Goal: Task Accomplishment & Management: Manage account settings

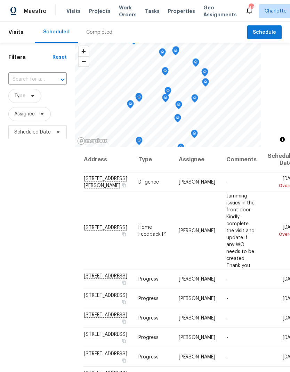
click at [69, 8] on span "Visits" at bounding box center [73, 11] width 14 height 7
click at [15, 82] on input "text" at bounding box center [27, 79] width 39 height 11
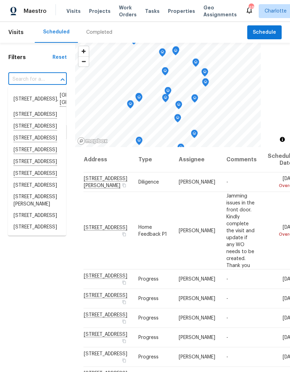
click at [34, 61] on div "Filters Reset ​ Type Assignee Scheduled Date" at bounding box center [37, 244] width 75 height 402
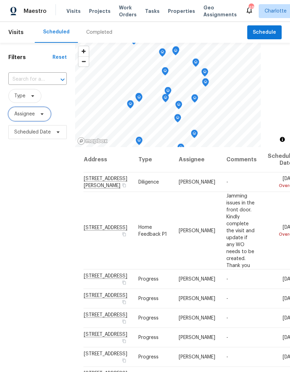
click at [21, 118] on span "Assignee" at bounding box center [29, 114] width 42 height 14
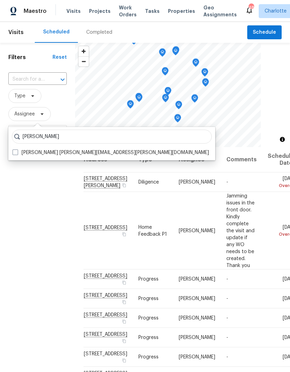
type input "[PERSON_NAME]"
click at [15, 155] on label "[PERSON_NAME] [PERSON_NAME][EMAIL_ADDRESS][PERSON_NAME][DOMAIN_NAME]" at bounding box center [111, 152] width 196 height 7
click at [15, 154] on input "[PERSON_NAME] [PERSON_NAME][EMAIL_ADDRESS][PERSON_NAME][DOMAIN_NAME]" at bounding box center [15, 151] width 5 height 5
checkbox input "true"
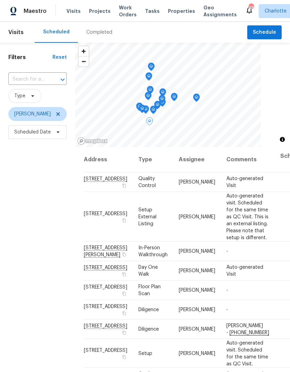
click at [0, 0] on span at bounding box center [0, 0] width 0 height 0
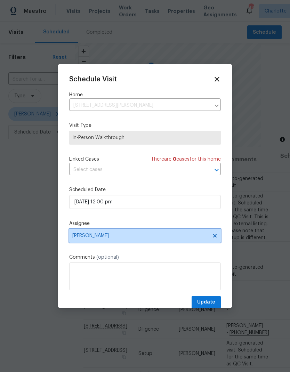
click at [213, 238] on icon at bounding box center [215, 236] width 6 height 6
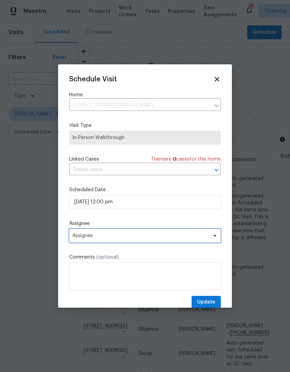
click at [202, 235] on span "Assignee" at bounding box center [140, 236] width 136 height 6
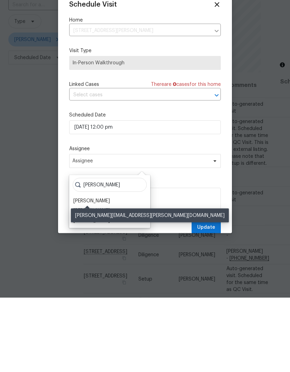
type input "[PERSON_NAME]"
click at [96, 272] on div "[PERSON_NAME]" at bounding box center [91, 275] width 36 height 7
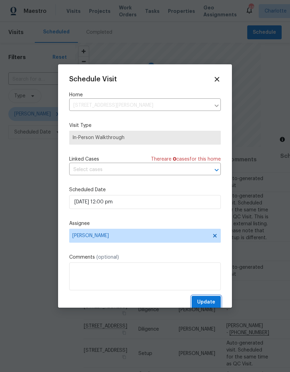
click at [209, 302] on span "Update" at bounding box center [206, 302] width 18 height 9
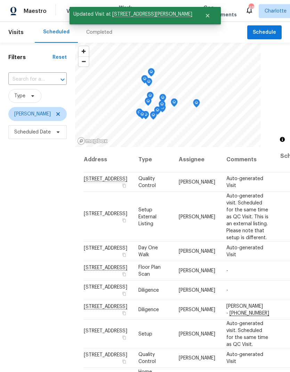
click at [42, 312] on div "Filters Reset ​ Type [PERSON_NAME] Scheduled Date" at bounding box center [37, 244] width 75 height 402
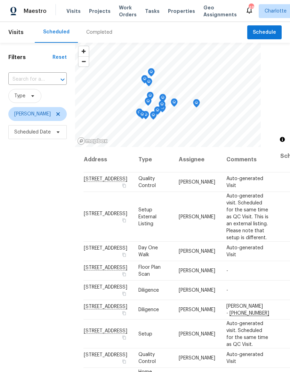
scroll to position [0, 0]
click at [269, 28] on span "Schedule" at bounding box center [264, 32] width 23 height 9
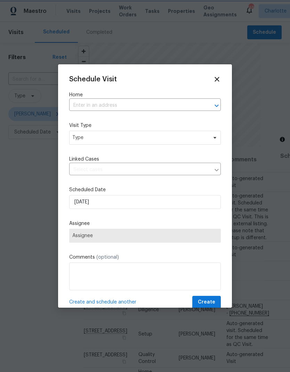
click at [213, 104] on icon "Open" at bounding box center [216, 105] width 8 height 8
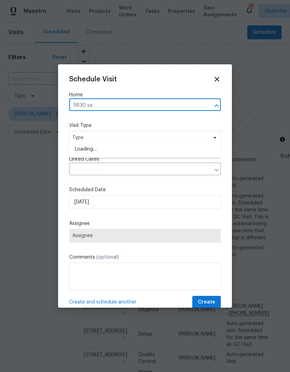
type input "9830 san"
click at [151, 143] on li "[STREET_ADDRESS][PERSON_NAME]" at bounding box center [144, 149] width 151 height 12
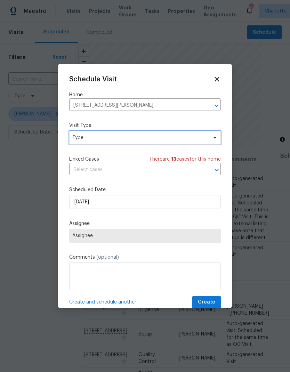
click at [204, 139] on span "Type" at bounding box center [139, 137] width 135 height 7
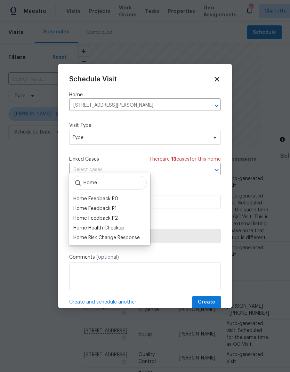
type input "Home"
click at [119, 224] on div "Home Health Checkup" at bounding box center [98, 227] width 51 height 7
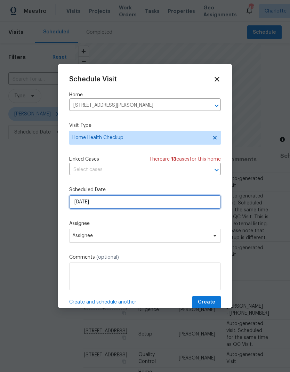
click at [191, 199] on input "[DATE]" at bounding box center [144, 202] width 151 height 14
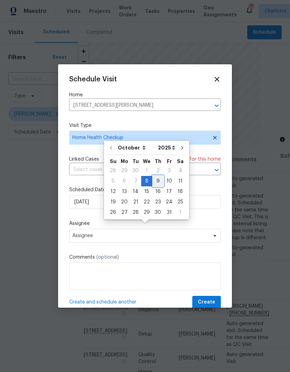
click at [158, 176] on div "9" at bounding box center [157, 181] width 11 height 10
type input "[DATE]"
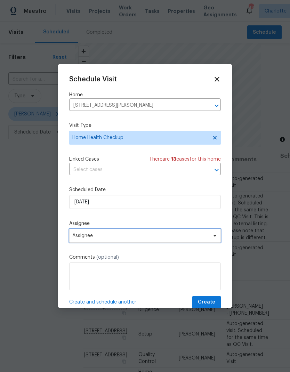
click at [173, 235] on span "Assignee" at bounding box center [140, 236] width 136 height 6
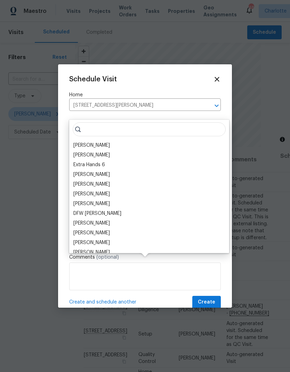
click at [114, 122] on input "search" at bounding box center [149, 129] width 153 height 14
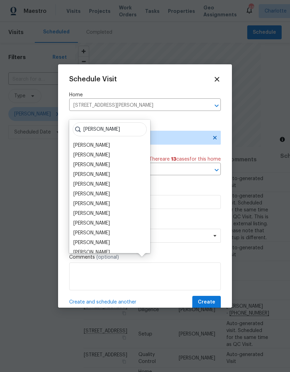
type input "[PERSON_NAME]"
click at [100, 161] on div "[PERSON_NAME]" at bounding box center [91, 164] width 36 height 7
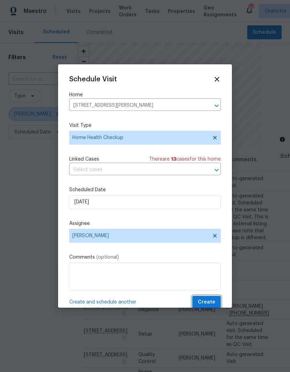
click at [210, 302] on span "Create" at bounding box center [206, 302] width 17 height 9
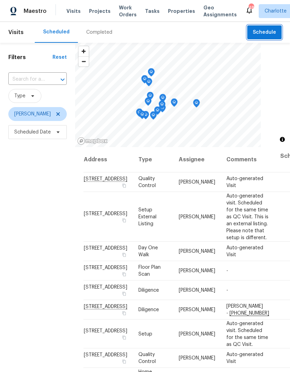
click at [268, 32] on span "Schedule" at bounding box center [264, 32] width 23 height 9
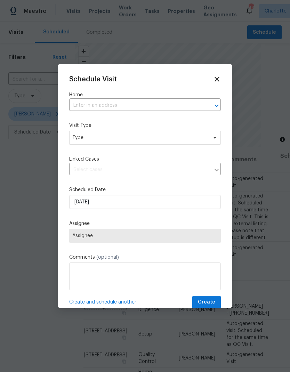
click at [209, 104] on div at bounding box center [212, 106] width 18 height 10
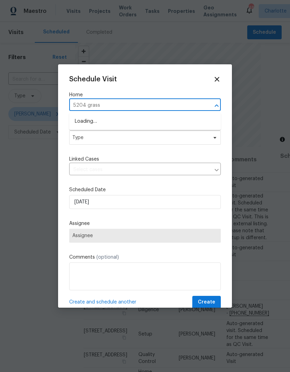
type input "5204 grass"
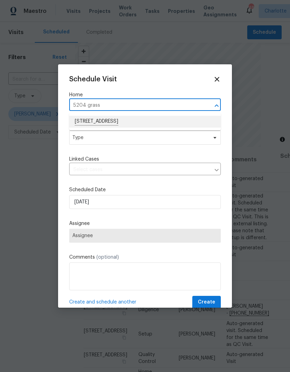
click at [147, 120] on li "[STREET_ADDRESS]" at bounding box center [144, 122] width 151 height 12
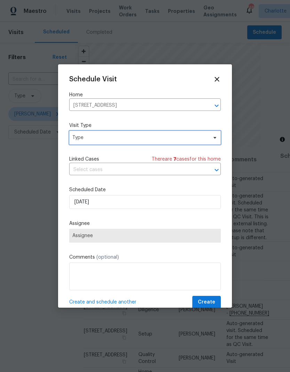
click at [208, 139] on span "Type" at bounding box center [144, 138] width 151 height 14
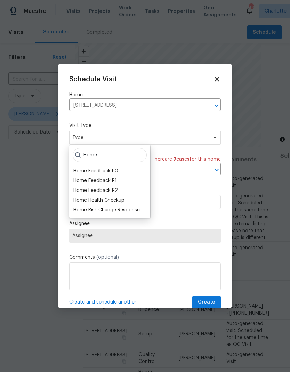
type input "Home"
click at [118, 202] on div "Home Health Checkup" at bounding box center [98, 200] width 51 height 7
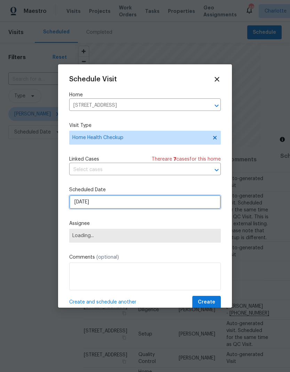
click at [167, 205] on input "[DATE]" at bounding box center [144, 202] width 151 height 14
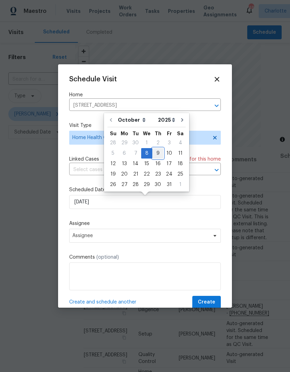
click at [159, 150] on div "9" at bounding box center [157, 153] width 11 height 10
type input "[DATE]"
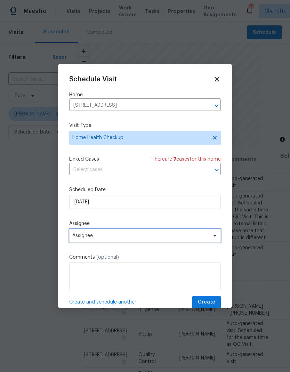
click at [162, 238] on span "Assignee" at bounding box center [140, 236] width 136 height 6
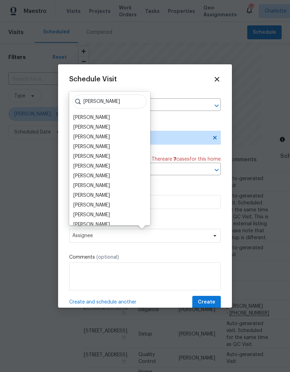
type input "[PERSON_NAME]"
click at [93, 139] on div "[PERSON_NAME]" at bounding box center [91, 136] width 36 height 7
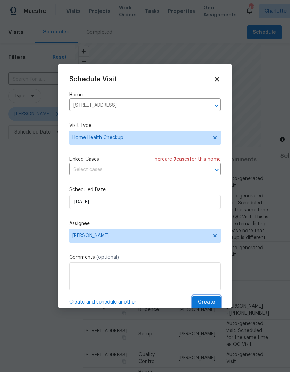
click at [210, 303] on span "Create" at bounding box center [206, 302] width 17 height 9
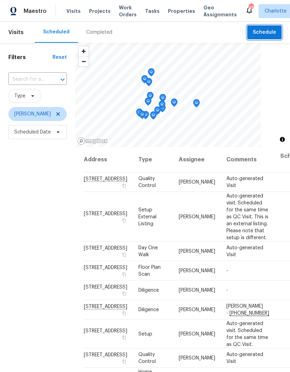
click at [271, 33] on span "Schedule" at bounding box center [264, 32] width 23 height 9
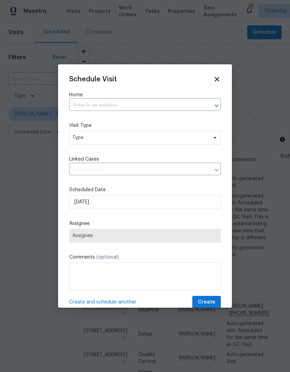
click at [215, 105] on icon "Open" at bounding box center [216, 105] width 4 height 2
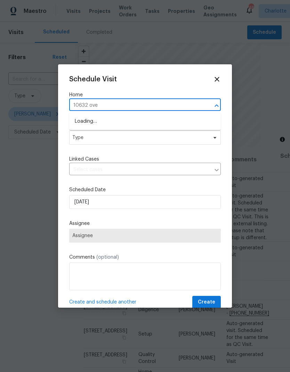
type input "10632 over"
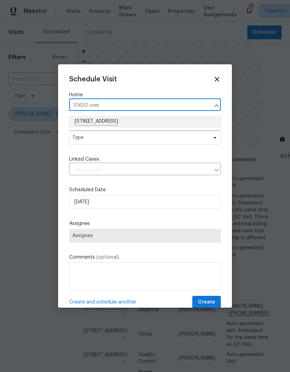
click at [152, 121] on li "[STREET_ADDRESS]" at bounding box center [144, 122] width 151 height 12
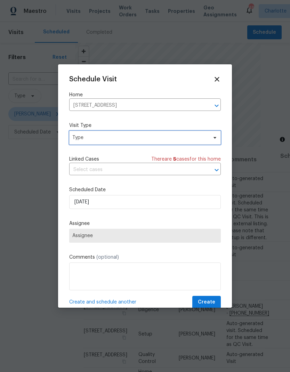
click at [212, 138] on icon at bounding box center [215, 138] width 6 height 6
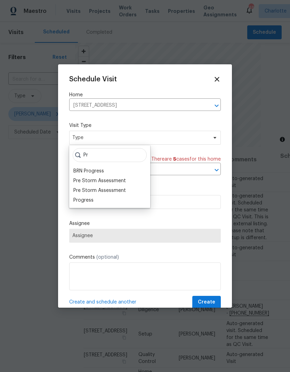
type input "P"
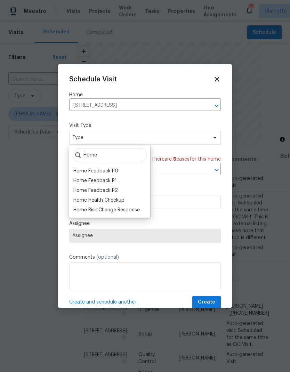
type input "Home"
click at [114, 203] on div "Home Health Checkup" at bounding box center [98, 200] width 51 height 7
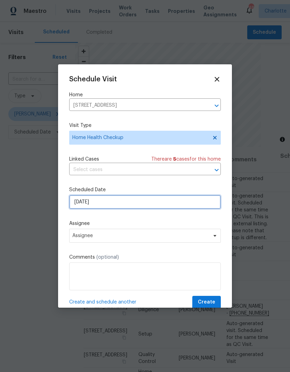
click at [190, 206] on input "[DATE]" at bounding box center [144, 202] width 151 height 14
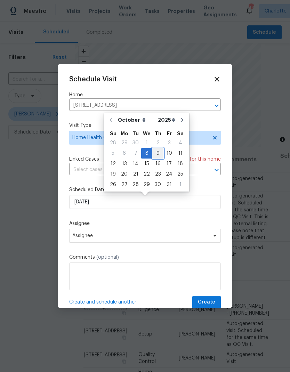
click at [155, 154] on div "9" at bounding box center [157, 153] width 11 height 10
type input "[DATE]"
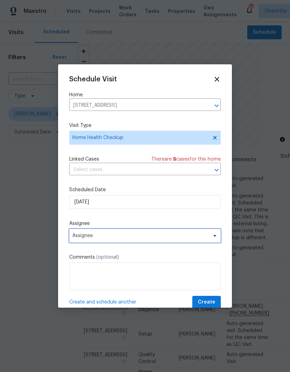
click at [187, 240] on span "Assignee" at bounding box center [144, 236] width 151 height 14
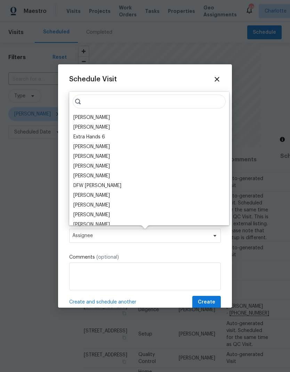
click at [90, 114] on div "[PERSON_NAME]" at bounding box center [91, 117] width 36 height 7
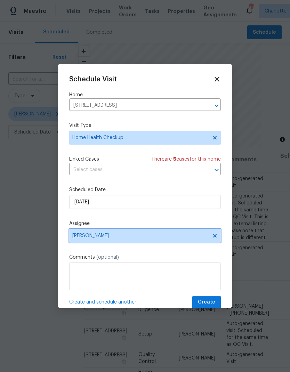
click at [213, 237] on icon at bounding box center [215, 236] width 6 height 6
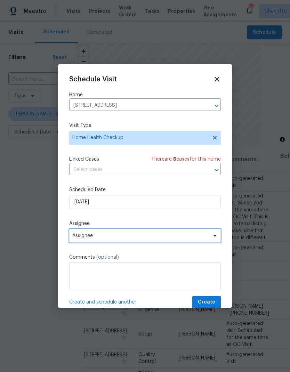
click at [180, 238] on span "Assignee" at bounding box center [140, 236] width 136 height 6
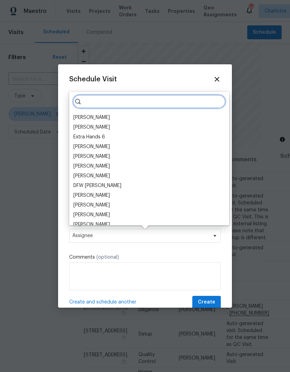
click at [126, 104] on input "search" at bounding box center [149, 102] width 153 height 14
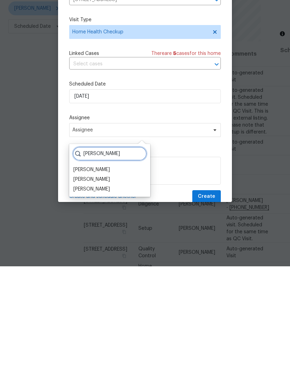
type input "[PERSON_NAME]"
click at [97, 272] on div "[PERSON_NAME]" at bounding box center [91, 275] width 36 height 7
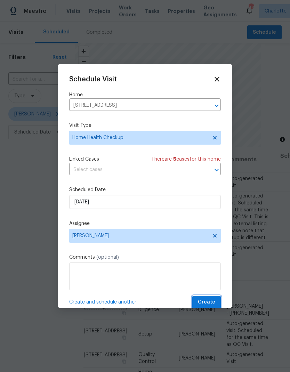
click at [212, 302] on span "Create" at bounding box center [206, 302] width 17 height 9
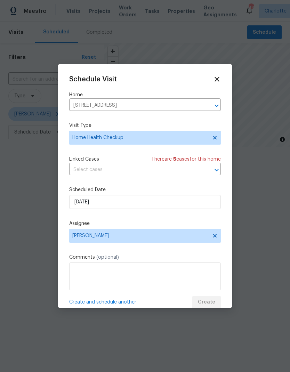
scroll to position [0, 0]
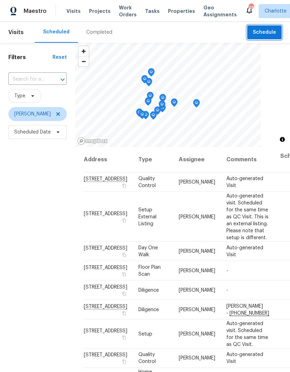
click at [260, 38] on button "Schedule" at bounding box center [264, 32] width 34 height 14
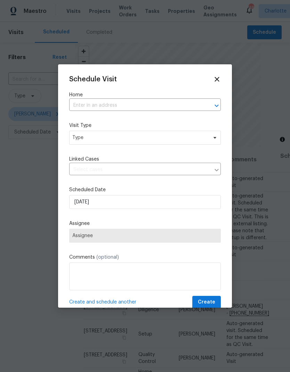
click at [213, 108] on icon "Open" at bounding box center [216, 105] width 8 height 8
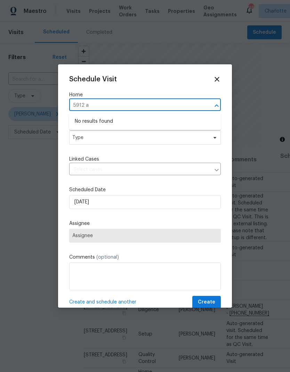
type input "5912 a"
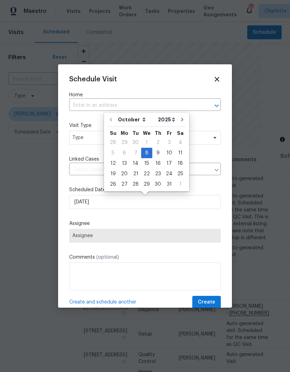
click at [196, 101] on input "text" at bounding box center [135, 105] width 132 height 11
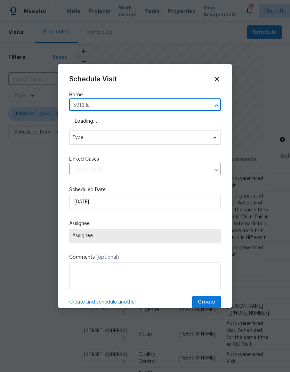
type input "5912 law"
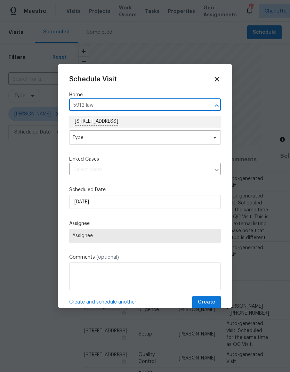
click at [154, 118] on li "[STREET_ADDRESS]" at bounding box center [144, 122] width 151 height 12
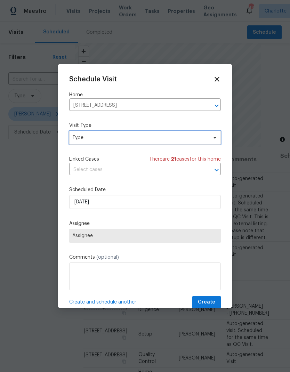
click at [210, 139] on span "Type" at bounding box center [144, 138] width 151 height 14
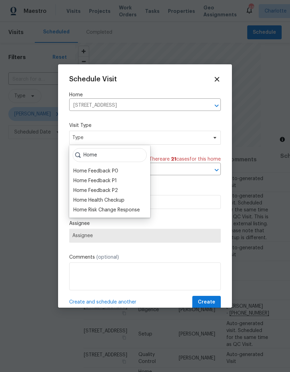
type input "Home"
click at [124, 198] on div "Home Health Checkup" at bounding box center [98, 200] width 51 height 7
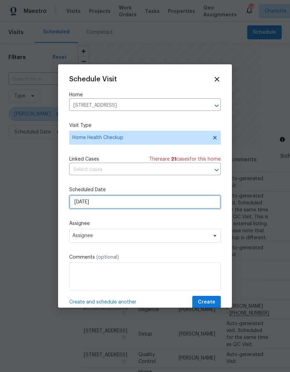
click at [210, 203] on input "[DATE]" at bounding box center [144, 202] width 151 height 14
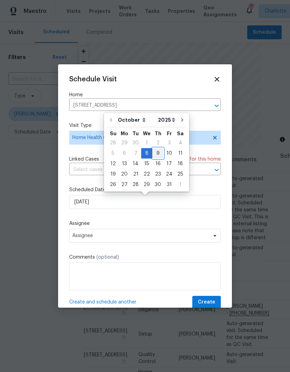
click at [155, 156] on div "9" at bounding box center [157, 153] width 11 height 10
type input "[DATE]"
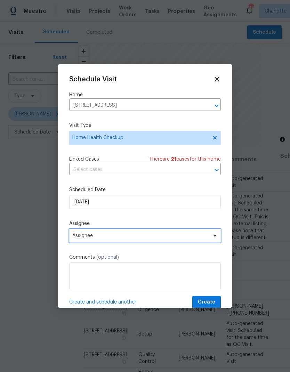
click at [201, 236] on span "Assignee" at bounding box center [140, 236] width 136 height 6
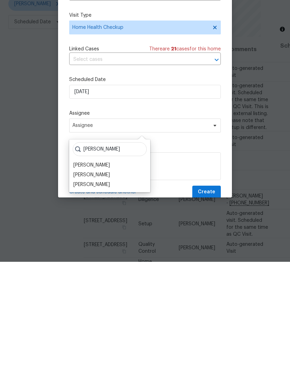
type input "[PERSON_NAME]"
click at [97, 272] on div "[PERSON_NAME]" at bounding box center [91, 275] width 36 height 7
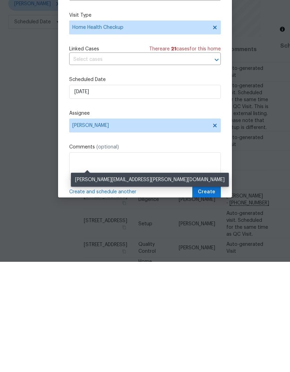
scroll to position [28, 0]
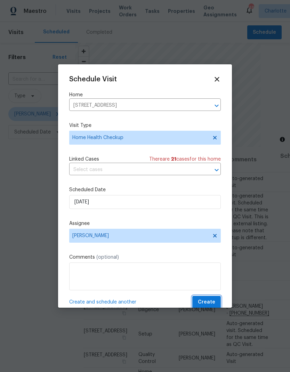
click at [210, 303] on span "Create" at bounding box center [206, 302] width 17 height 9
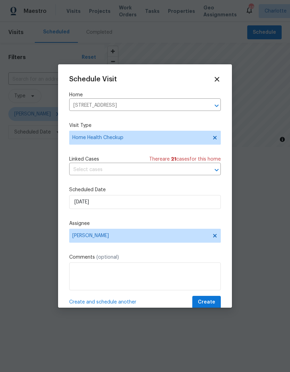
scroll to position [0, 0]
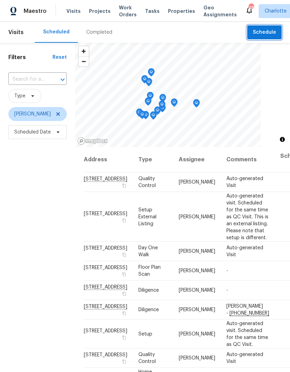
click at [265, 36] on button "Schedule" at bounding box center [264, 32] width 34 height 14
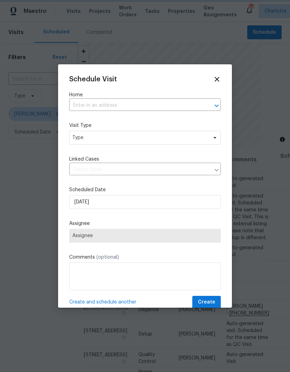
click at [211, 109] on div at bounding box center [212, 106] width 18 height 10
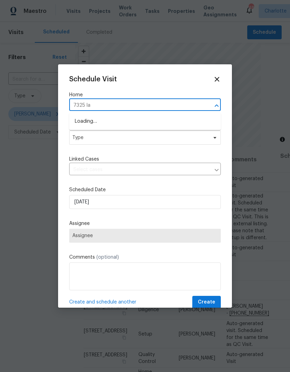
type input "7325 lar"
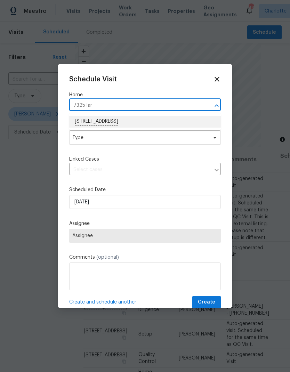
click at [164, 122] on li "[STREET_ADDRESS]" at bounding box center [144, 122] width 151 height 12
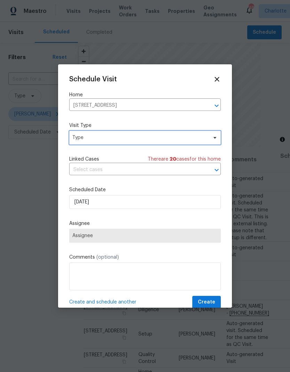
click at [215, 137] on icon at bounding box center [215, 138] width 6 height 6
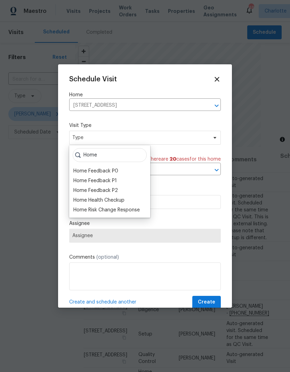
type input "Home"
click at [114, 202] on div "Home Health Checkup" at bounding box center [98, 200] width 51 height 7
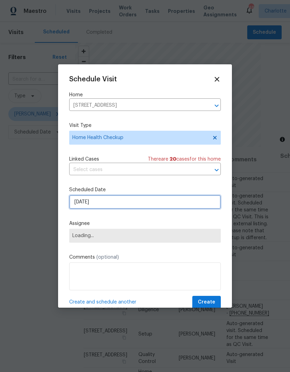
click at [180, 205] on input "[DATE]" at bounding box center [144, 202] width 151 height 14
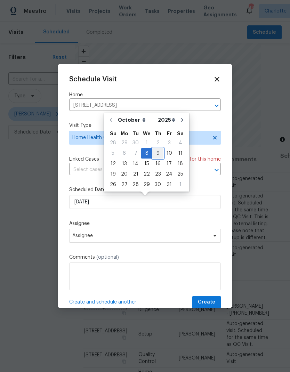
click at [159, 152] on div "9" at bounding box center [157, 153] width 11 height 10
type input "[DATE]"
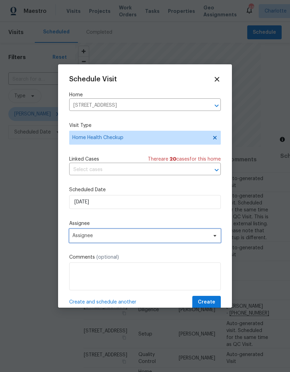
click at [194, 237] on span "Assignee" at bounding box center [140, 236] width 136 height 6
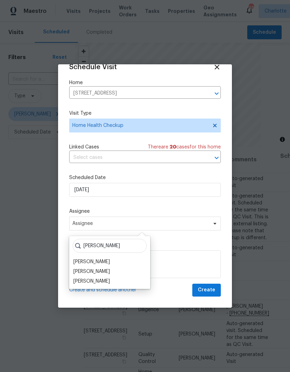
scroll to position [14, 0]
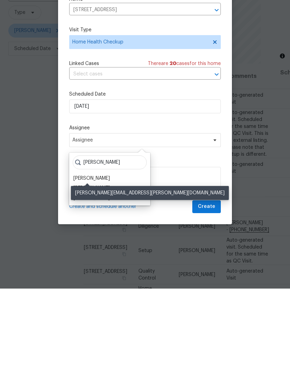
type input "[PERSON_NAME]"
click at [100, 258] on div "[PERSON_NAME]" at bounding box center [91, 261] width 36 height 7
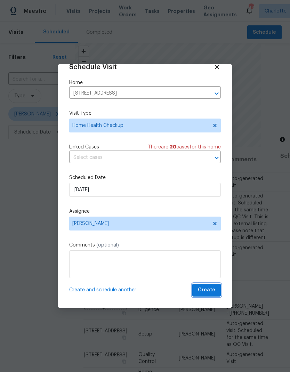
click at [212, 291] on span "Create" at bounding box center [206, 290] width 17 height 9
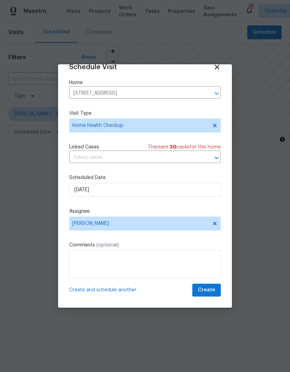
scroll to position [0, 0]
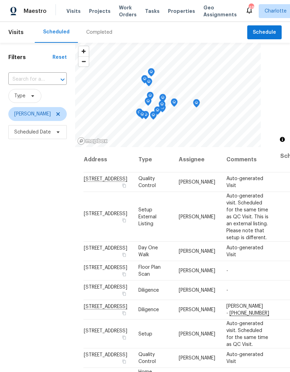
click at [102, 37] on div "Completed" at bounding box center [99, 32] width 43 height 21
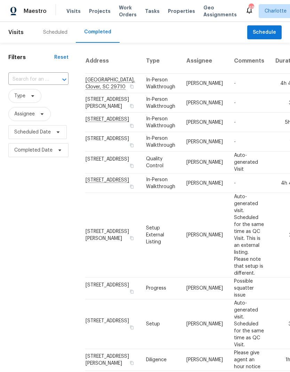
click at [60, 31] on div "Scheduled" at bounding box center [55, 32] width 24 height 7
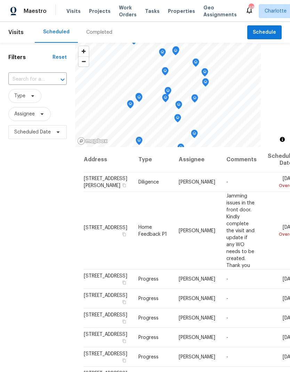
click at [59, 80] on icon "Open" at bounding box center [62, 79] width 8 height 8
type input "108 mi"
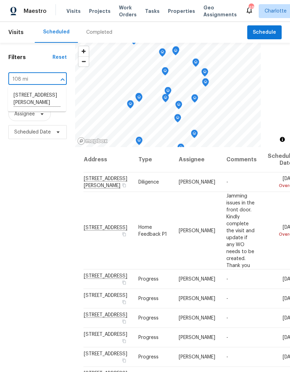
click at [50, 99] on li "[STREET_ADDRESS][PERSON_NAME]" at bounding box center [37, 99] width 58 height 19
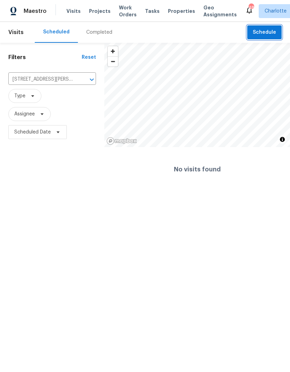
click at [268, 30] on span "Schedule" at bounding box center [264, 32] width 23 height 9
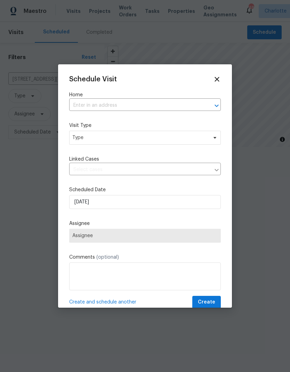
click at [198, 104] on input "text" at bounding box center [135, 105] width 132 height 11
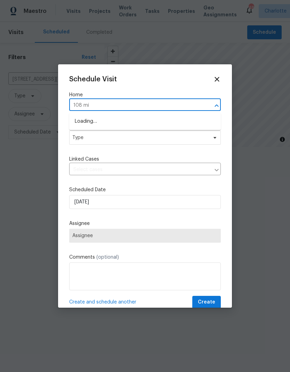
type input "108 mis"
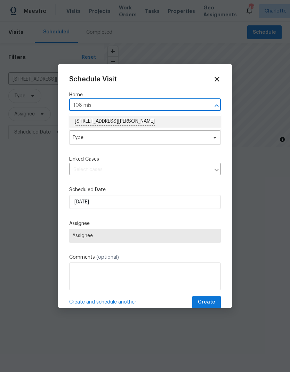
click at [163, 118] on li "[STREET_ADDRESS][PERSON_NAME]" at bounding box center [144, 122] width 151 height 12
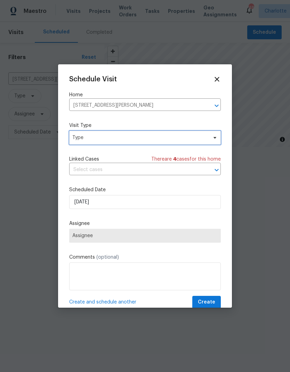
click at [211, 136] on span at bounding box center [214, 138] width 8 height 6
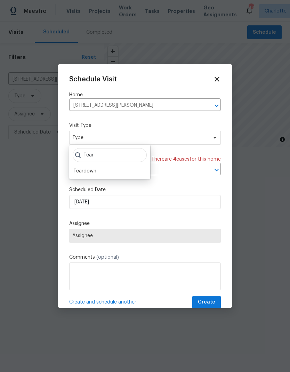
type input "Tear"
click at [93, 171] on div "Teardown" at bounding box center [84, 170] width 23 height 7
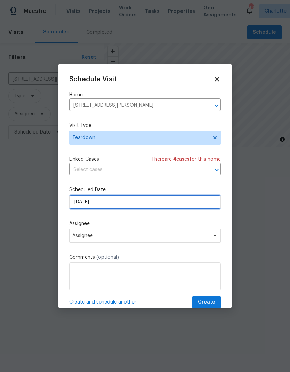
click at [144, 205] on input "[DATE]" at bounding box center [144, 202] width 151 height 14
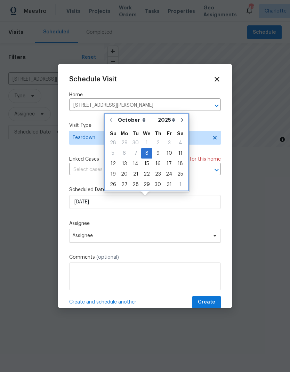
click at [180, 124] on button "Go to next month" at bounding box center [182, 120] width 10 height 14
type input "[DATE]"
select select "10"
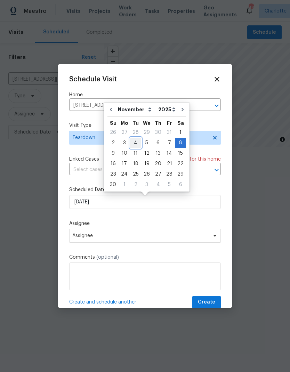
click at [137, 141] on div "4" at bounding box center [135, 143] width 11 height 10
type input "[DATE]"
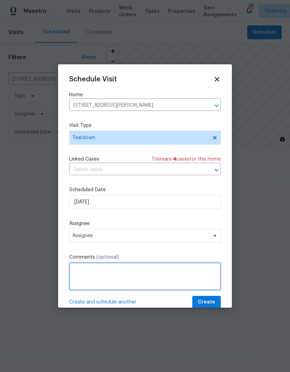
click at [162, 276] on textarea at bounding box center [144, 276] width 151 height 28
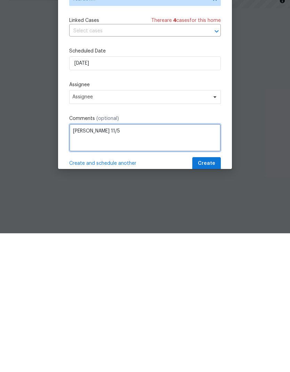
type textarea "[PERSON_NAME] 11/5"
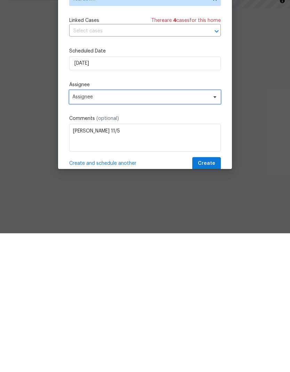
click at [155, 233] on span "Assignee" at bounding box center [140, 236] width 136 height 6
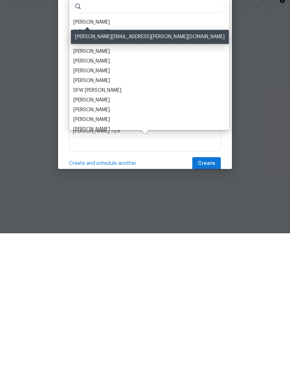
click at [92, 157] on div "[PERSON_NAME]" at bounding box center [91, 160] width 36 height 7
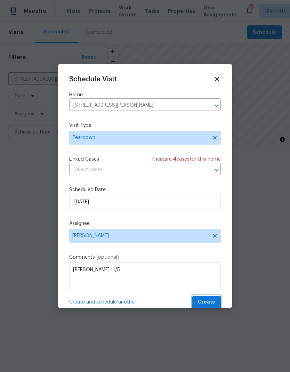
click at [210, 305] on span "Create" at bounding box center [206, 302] width 17 height 9
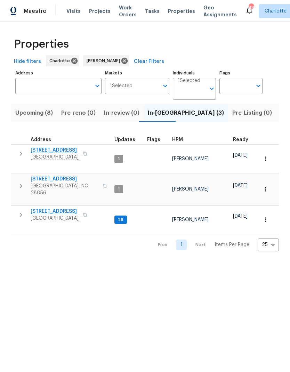
click at [280, 116] on span "Listed (23)" at bounding box center [295, 113] width 30 height 10
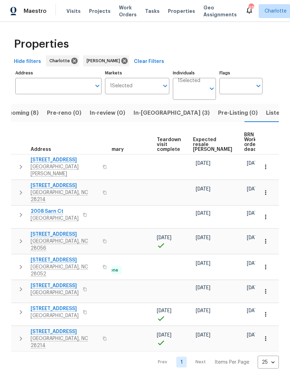
scroll to position [0, 150]
click at [203, 145] on span "Expected resale COE" at bounding box center [212, 144] width 39 height 15
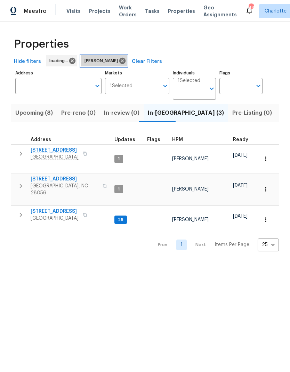
click at [118, 64] on icon at bounding box center [122, 61] width 8 height 8
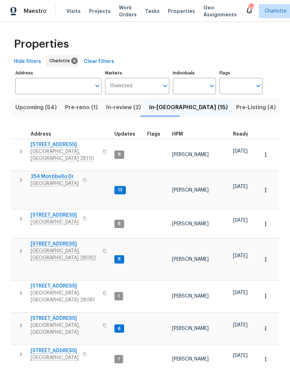
click at [205, 88] on input "Individuals" at bounding box center [189, 86] width 33 height 16
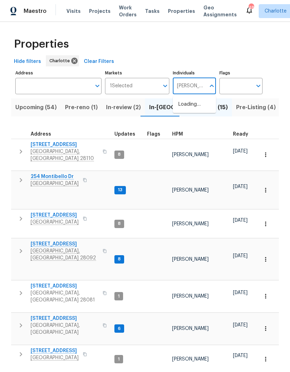
type input "[PERSON_NAME]"
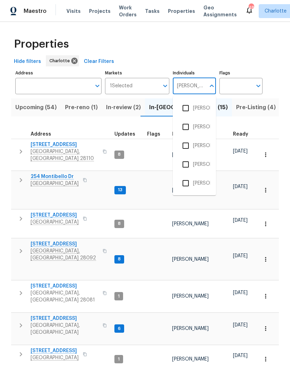
click at [191, 129] on input "checkbox" at bounding box center [185, 127] width 15 height 15
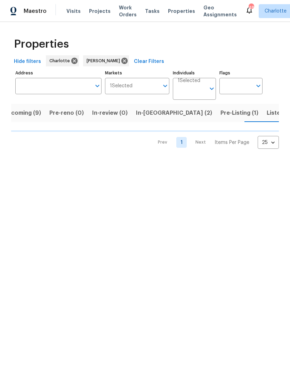
scroll to position [0, 12]
click at [266, 113] on span "Listed (14)" at bounding box center [280, 113] width 29 height 10
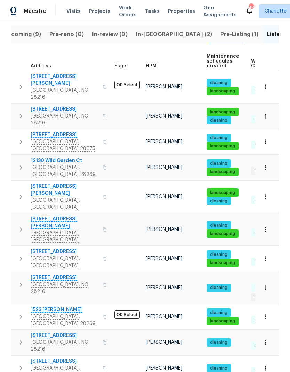
scroll to position [78, 0]
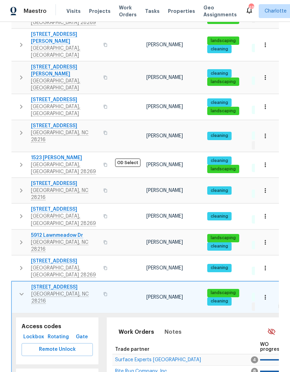
scroll to position [230, 0]
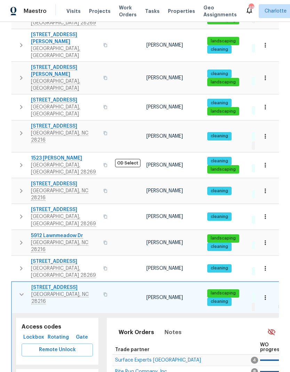
click at [19, 284] on button "button" at bounding box center [22, 294] width 14 height 21
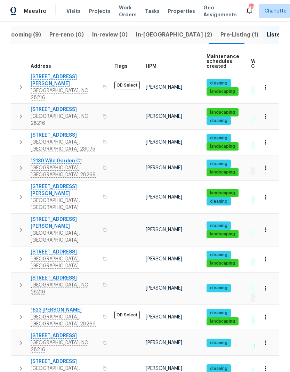
scroll to position [0, 0]
click at [22, 112] on icon "button" at bounding box center [21, 116] width 8 height 8
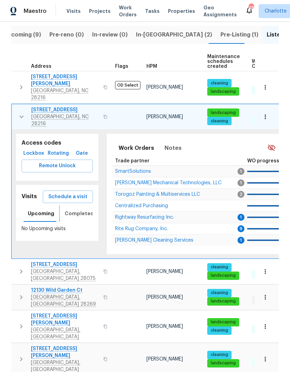
click at [69, 209] on span "Completed" at bounding box center [79, 213] width 29 height 9
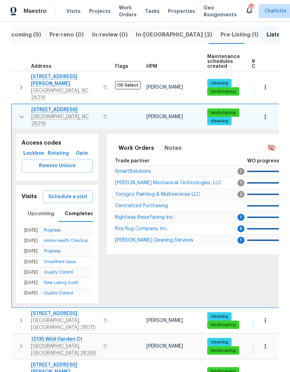
click at [18, 113] on icon "button" at bounding box center [21, 117] width 8 height 8
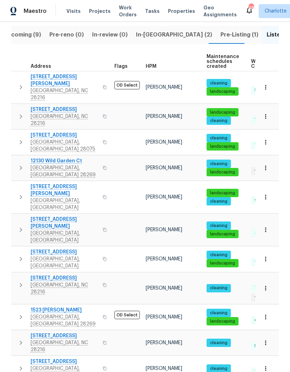
click at [18, 193] on icon "button" at bounding box center [21, 197] width 8 height 8
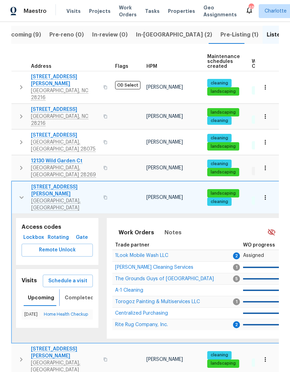
click at [76, 293] on span "Completed" at bounding box center [79, 297] width 29 height 9
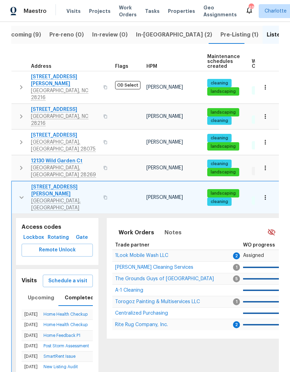
click at [20, 193] on icon "button" at bounding box center [21, 197] width 8 height 8
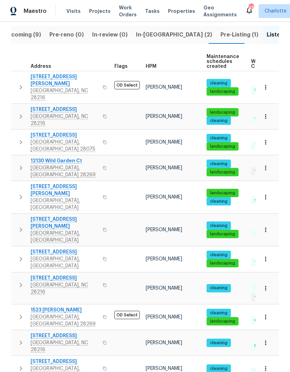
click at [19, 281] on icon "button" at bounding box center [21, 285] width 8 height 8
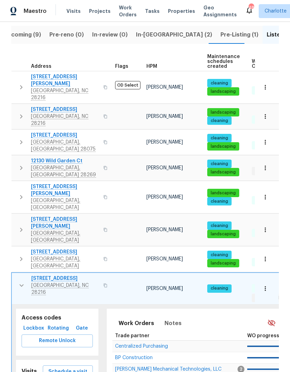
click at [18, 281] on icon "button" at bounding box center [21, 285] width 8 height 8
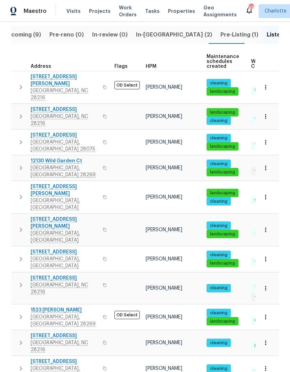
scroll to position [6, 0]
click at [17, 338] on icon "button" at bounding box center [21, 342] width 8 height 8
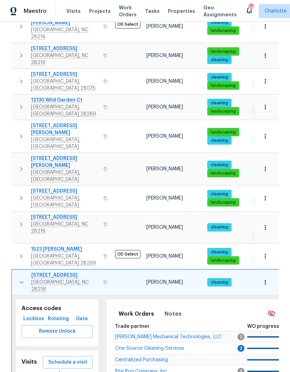
scroll to position [139, 0]
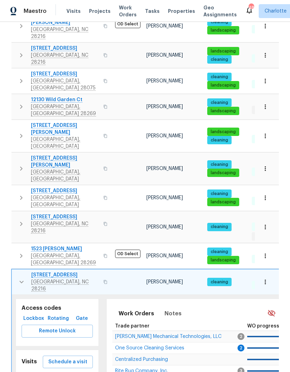
click at [17, 278] on icon "button" at bounding box center [21, 282] width 8 height 8
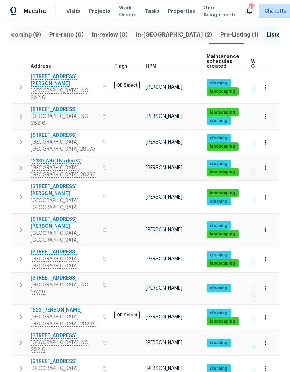
scroll to position [16, 0]
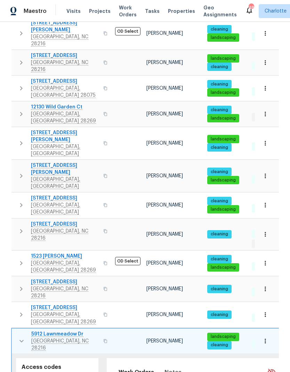
scroll to position [133, 0]
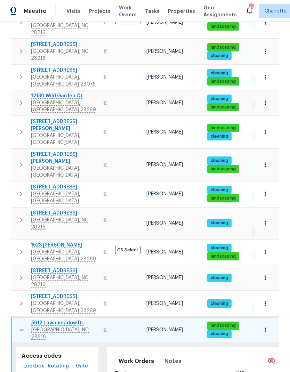
scroll to position [0, 0]
click at [21, 326] on icon "button" at bounding box center [21, 330] width 8 height 8
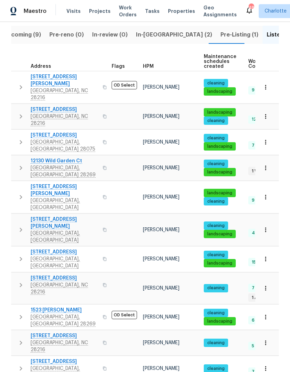
scroll to position [6, 3]
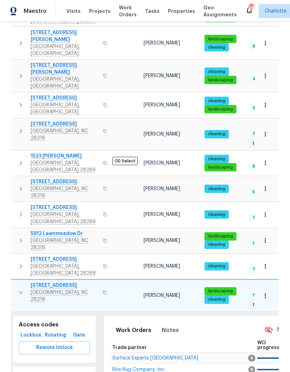
scroll to position [230, 0]
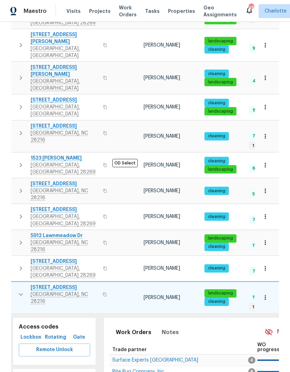
click at [14, 284] on button "button" at bounding box center [21, 294] width 14 height 21
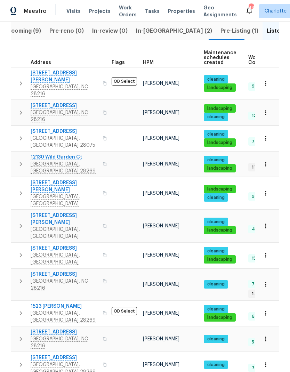
scroll to position [78, 0]
